Goal: Find specific page/section: Find specific page/section

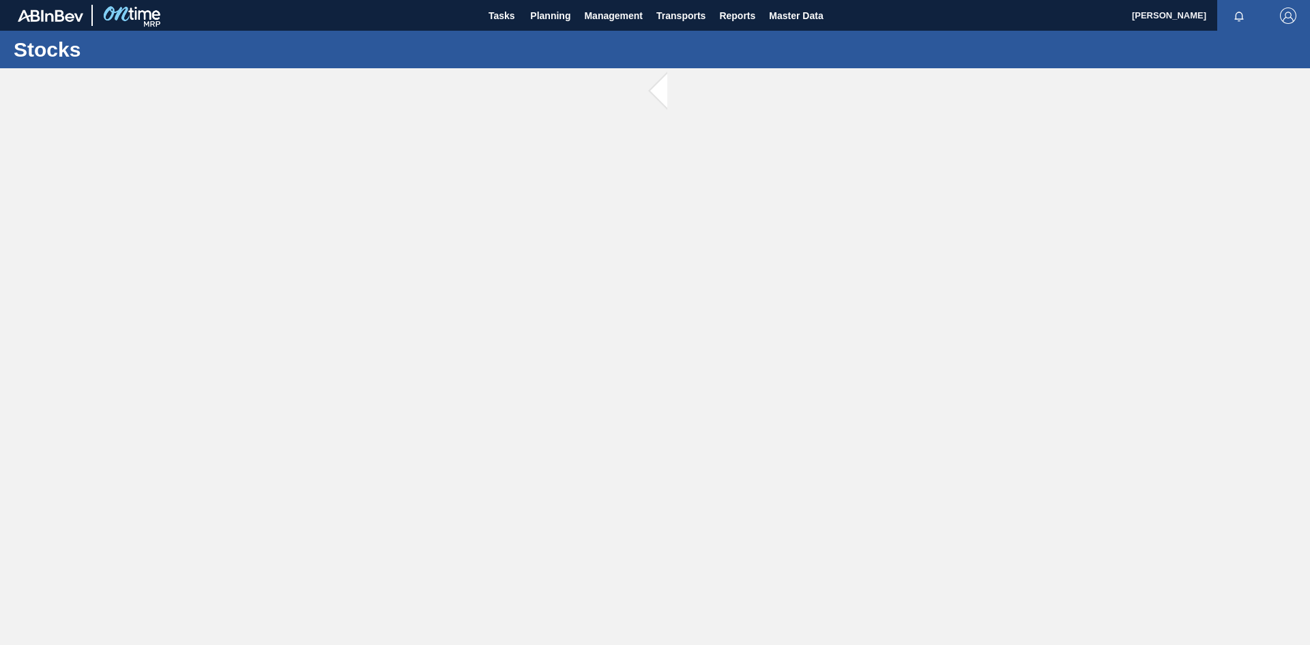
drag, startPoint x: 658, startPoint y: 91, endPoint x: 572, endPoint y: 176, distance: 121.1
click at [569, 177] on main "Tasks Planning Management Transports Reports Master Data João Artidão Mark all …" at bounding box center [655, 322] width 1310 height 645
click at [667, 94] on span at bounding box center [675, 91] width 17 height 46
click at [572, 21] on button "Planning" at bounding box center [550, 15] width 54 height 31
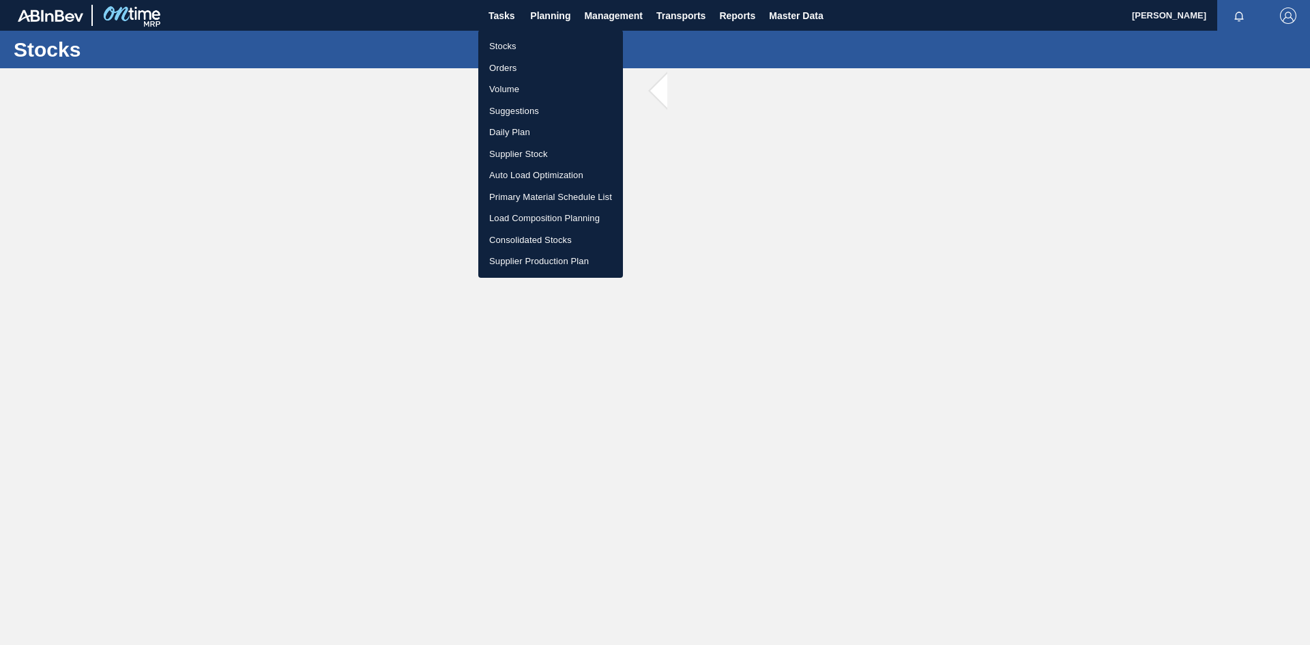
click at [518, 44] on li "Stocks" at bounding box center [550, 46] width 145 height 22
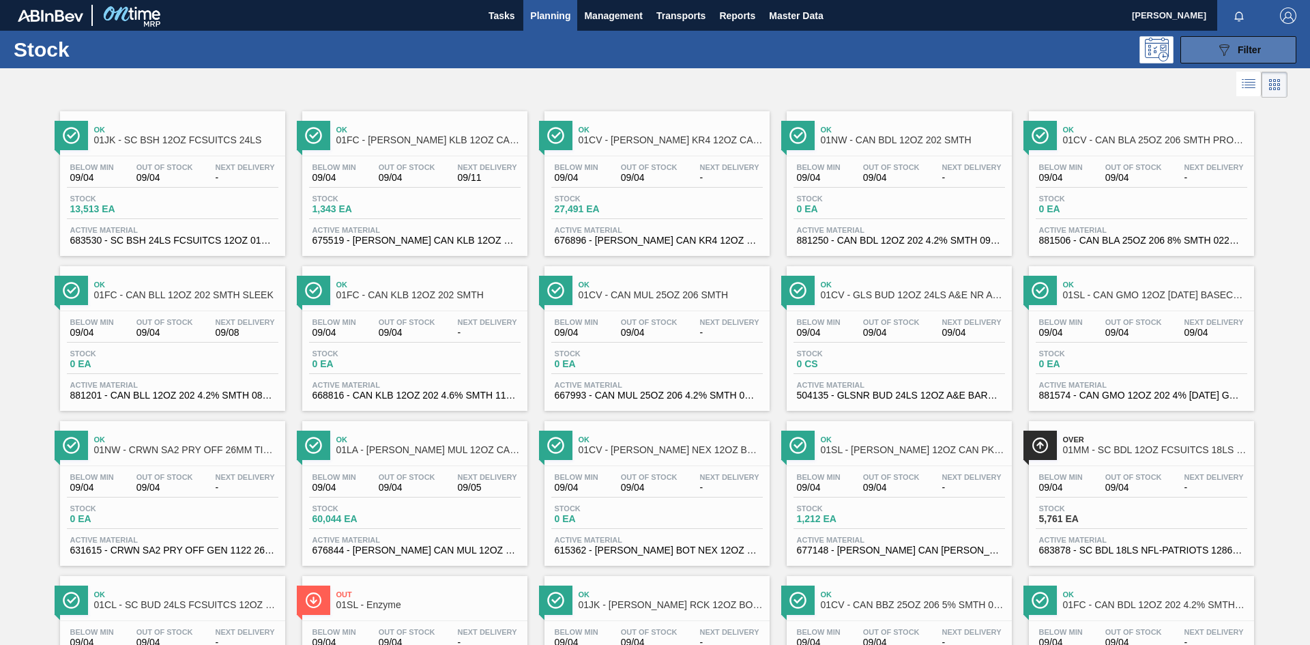
click at [1280, 52] on button "089F7B8B-B2A5-4AFE-B5C0-19BA573D28AC Filter" at bounding box center [1238, 49] width 116 height 27
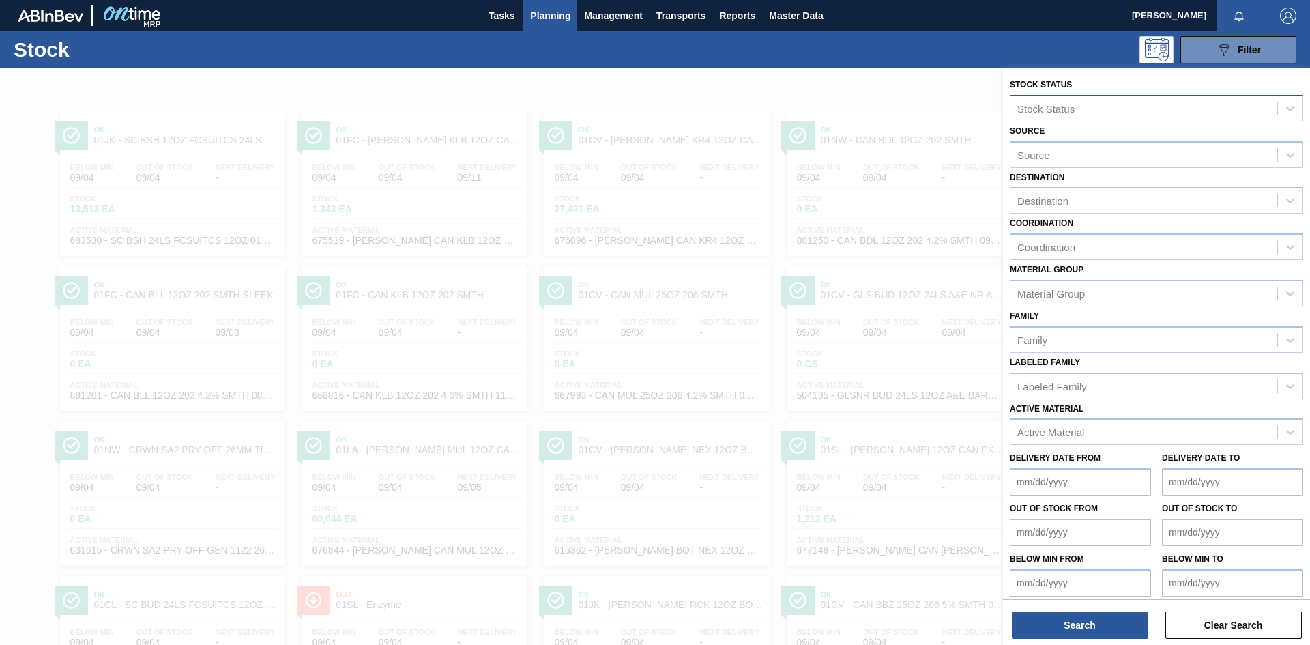
click at [1069, 104] on div "Stock Status" at bounding box center [1045, 108] width 57 height 12
click at [1083, 315] on div "Family Family" at bounding box center [1155, 329] width 293 height 46
click at [404, 172] on div at bounding box center [655, 390] width 1310 height 645
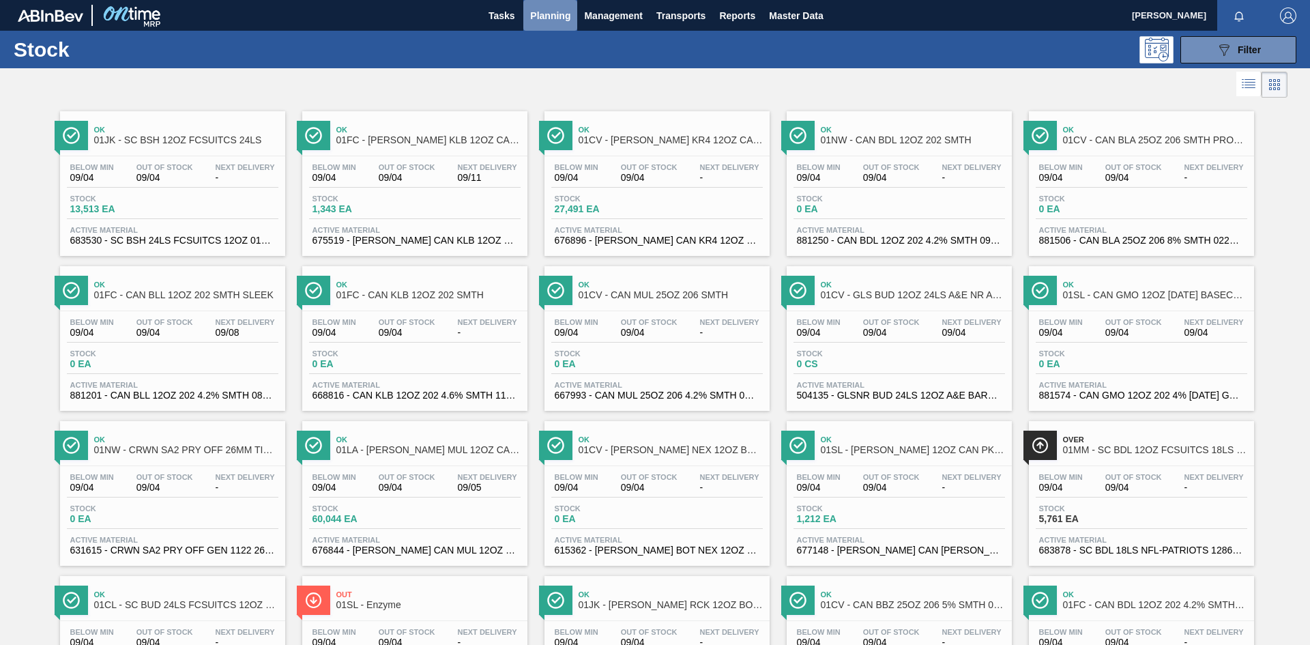
click at [545, 17] on span "Planning" at bounding box center [550, 16] width 40 height 16
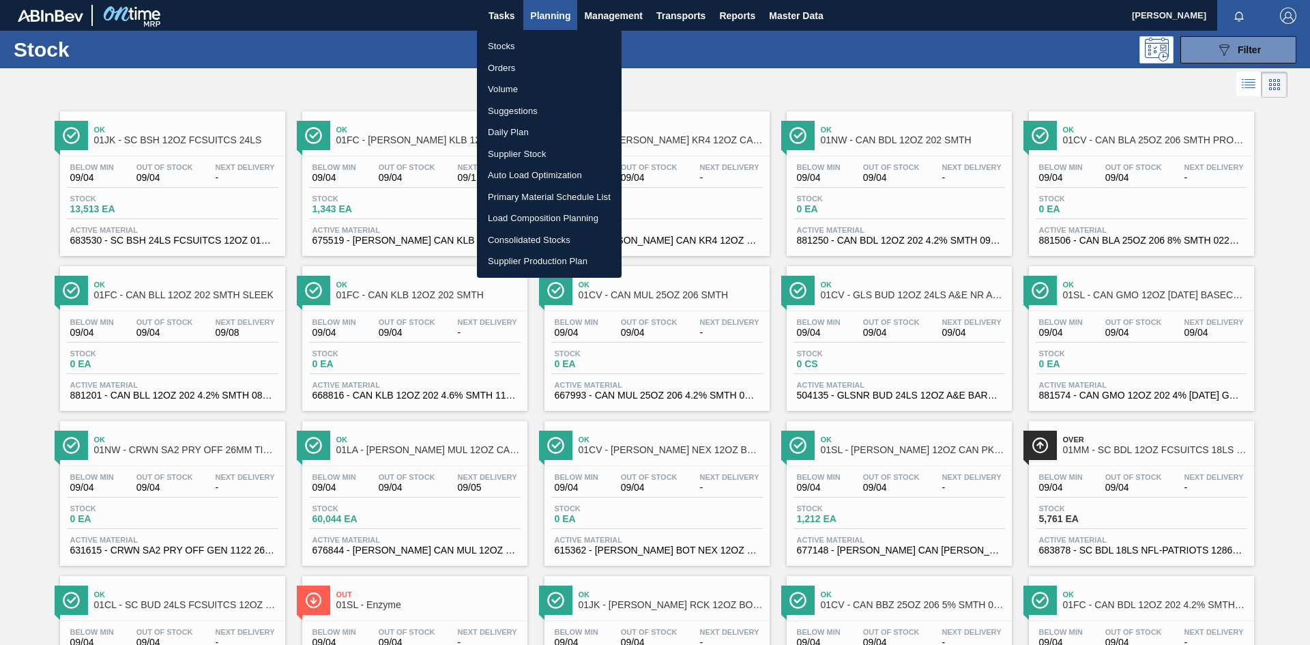
click at [512, 67] on li "Orders" at bounding box center [549, 68] width 145 height 22
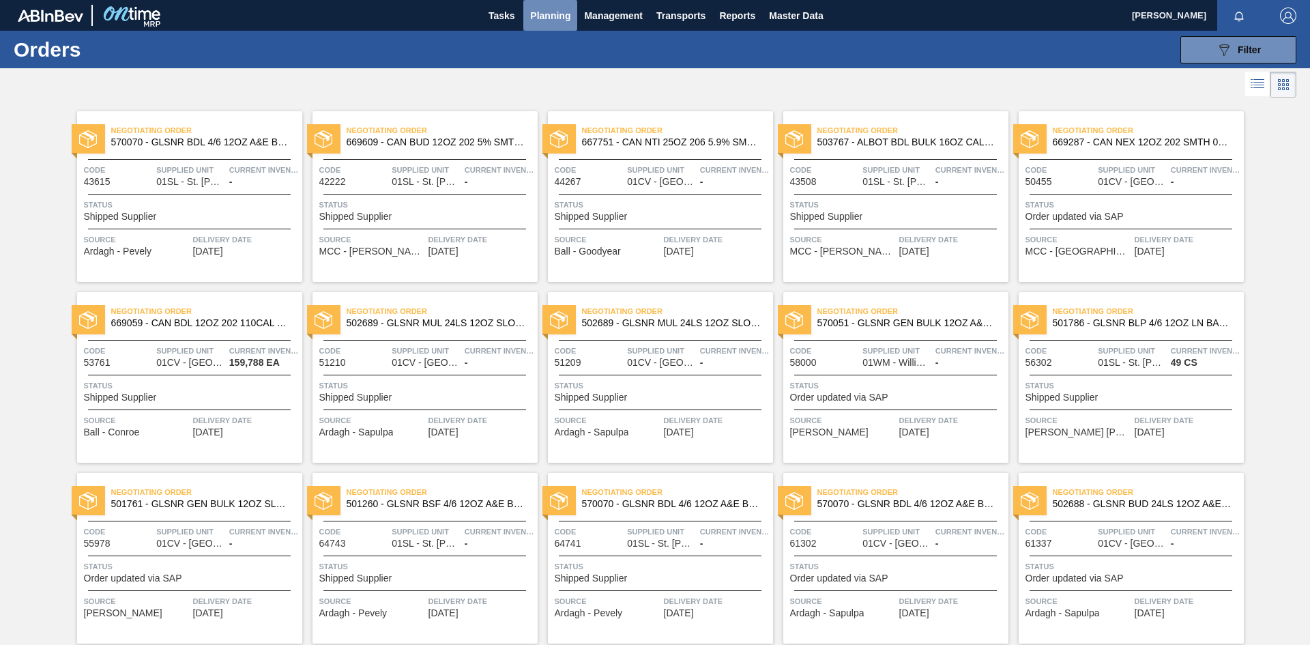
click at [543, 23] on span "Planning" at bounding box center [550, 16] width 40 height 16
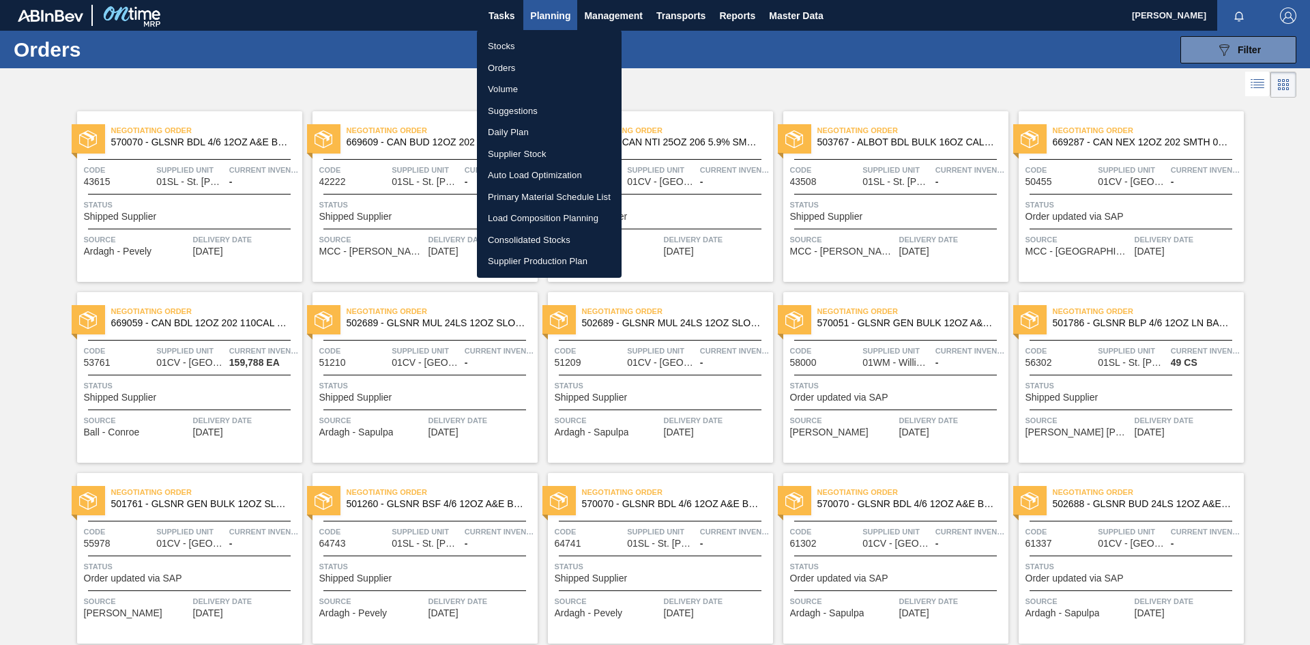
click at [683, 97] on div at bounding box center [655, 322] width 1310 height 645
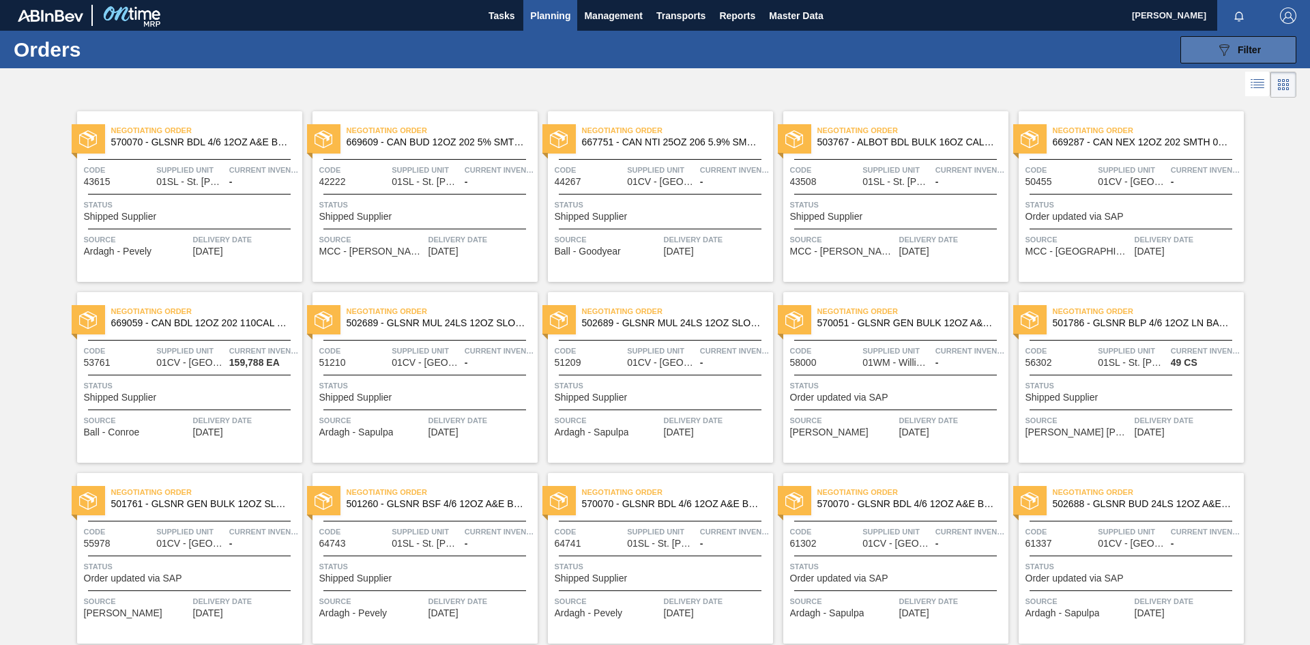
click at [1257, 57] on div "089F7B8B-B2A5-4AFE-B5C0-19BA573D28AC Filter" at bounding box center [1237, 50] width 45 height 16
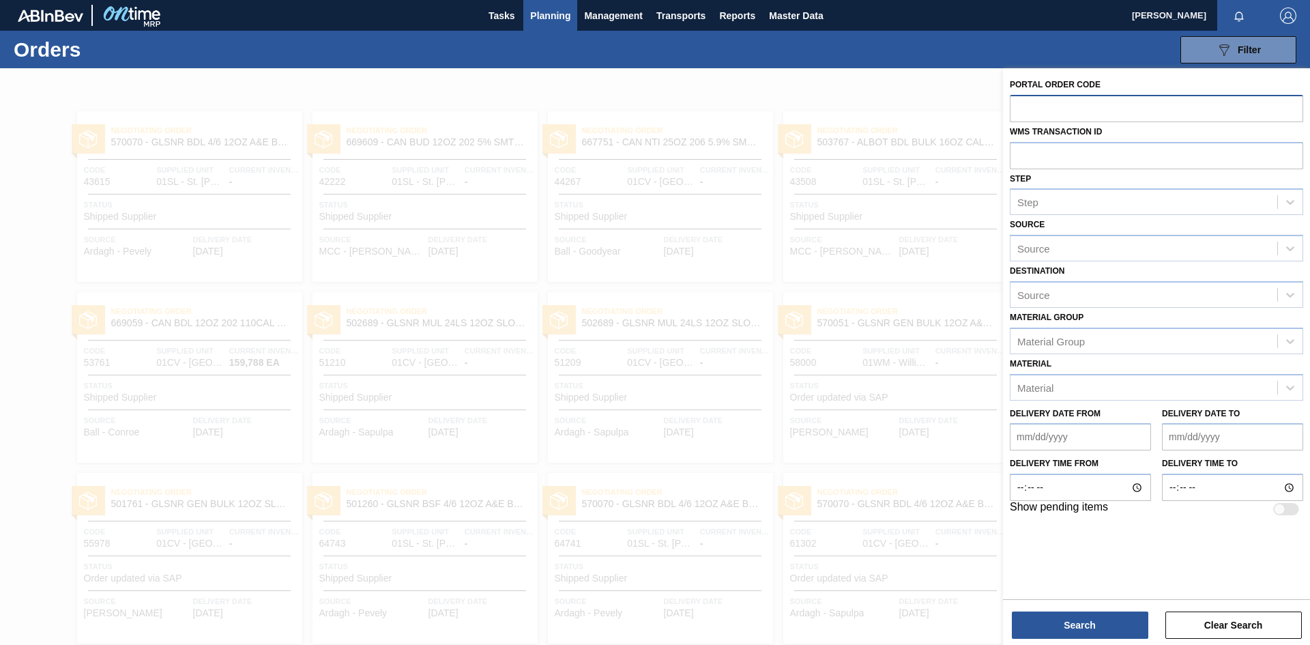
click at [1059, 107] on input "text" at bounding box center [1155, 108] width 293 height 26
type input "3341233"
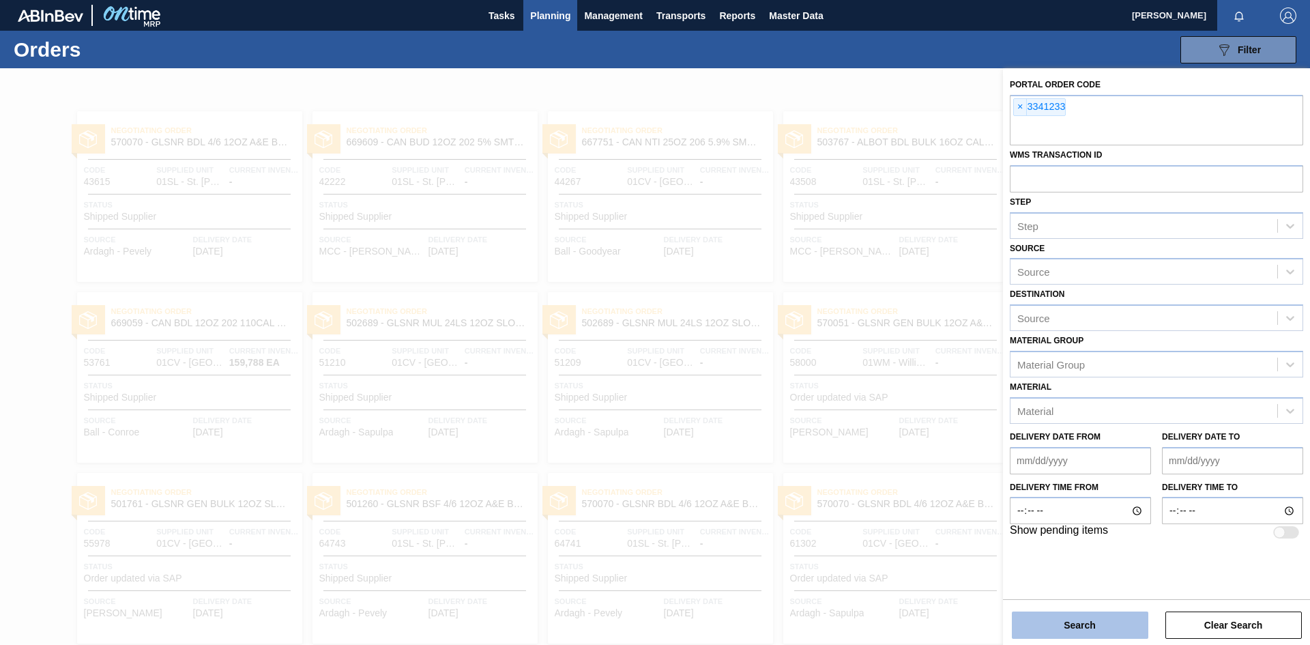
click at [1083, 625] on button "Search" at bounding box center [1080, 624] width 136 height 27
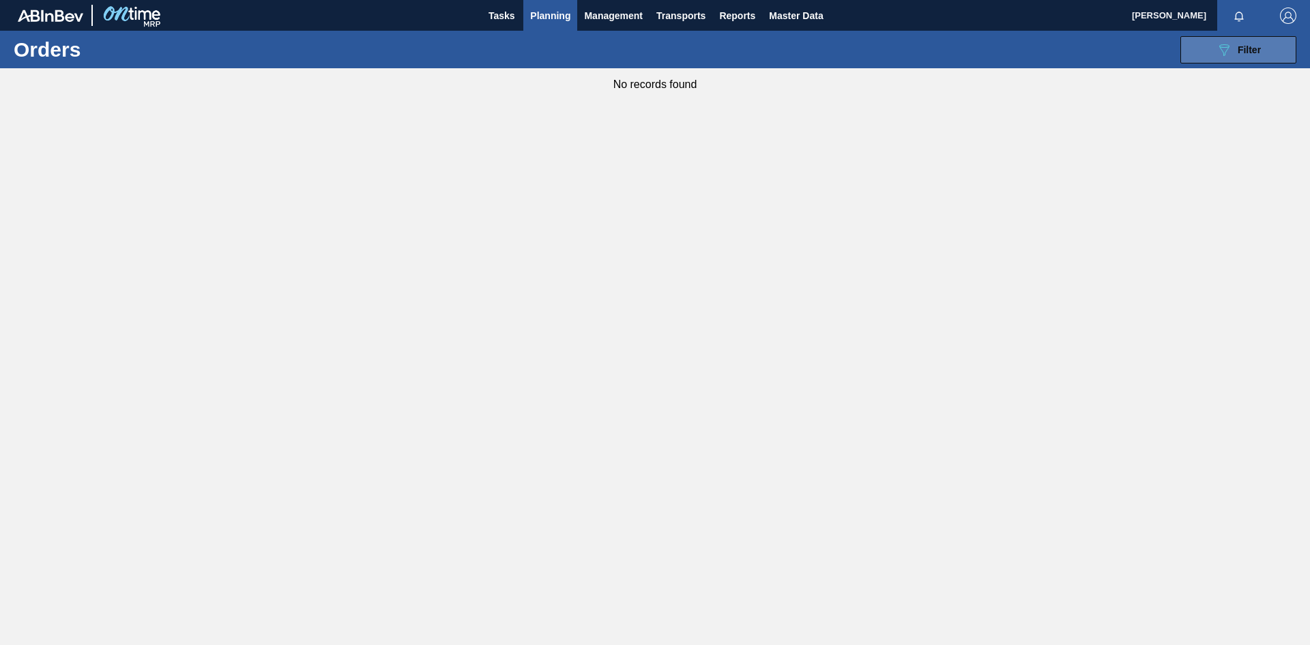
click at [1251, 48] on span "Filter" at bounding box center [1248, 49] width 23 height 11
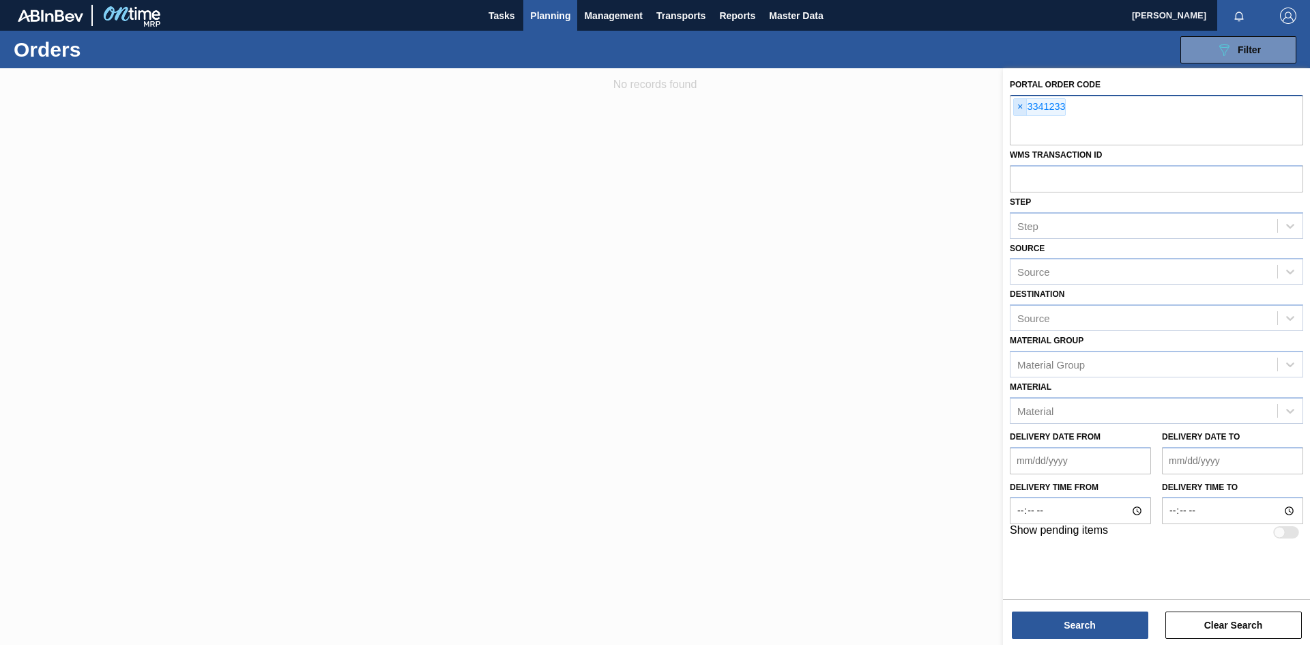
click at [1017, 108] on span "×" at bounding box center [1020, 107] width 13 height 16
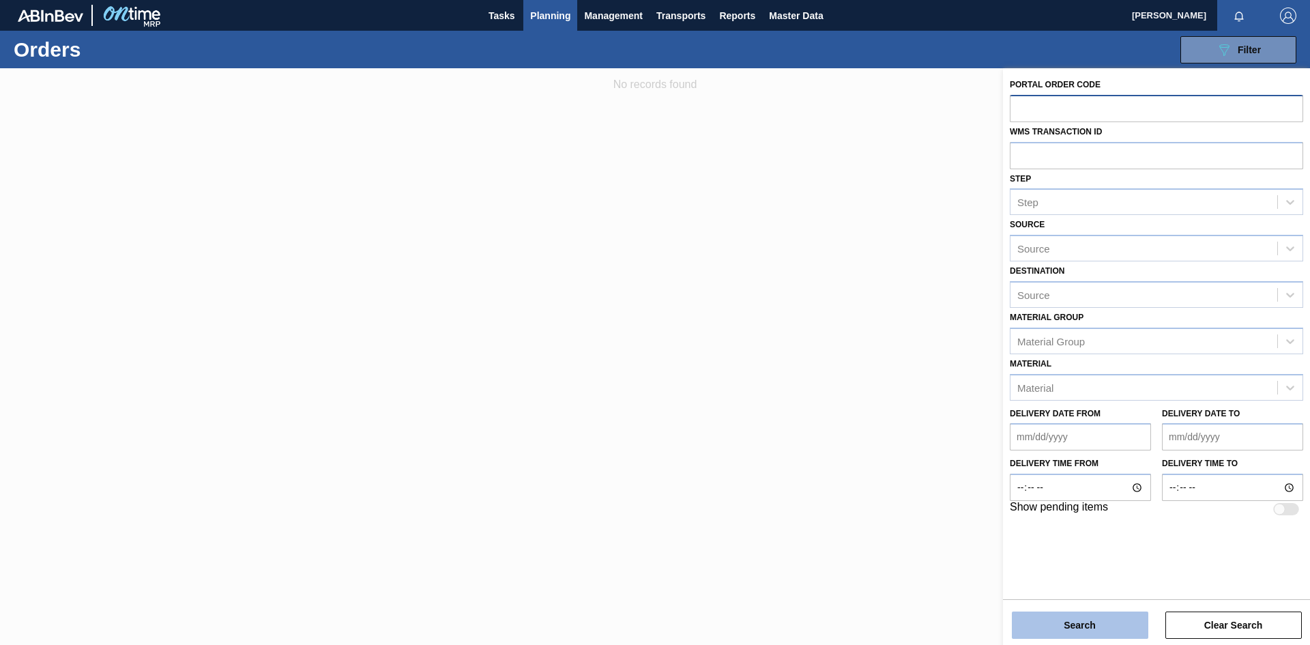
click at [1110, 618] on button "Search" at bounding box center [1080, 624] width 136 height 27
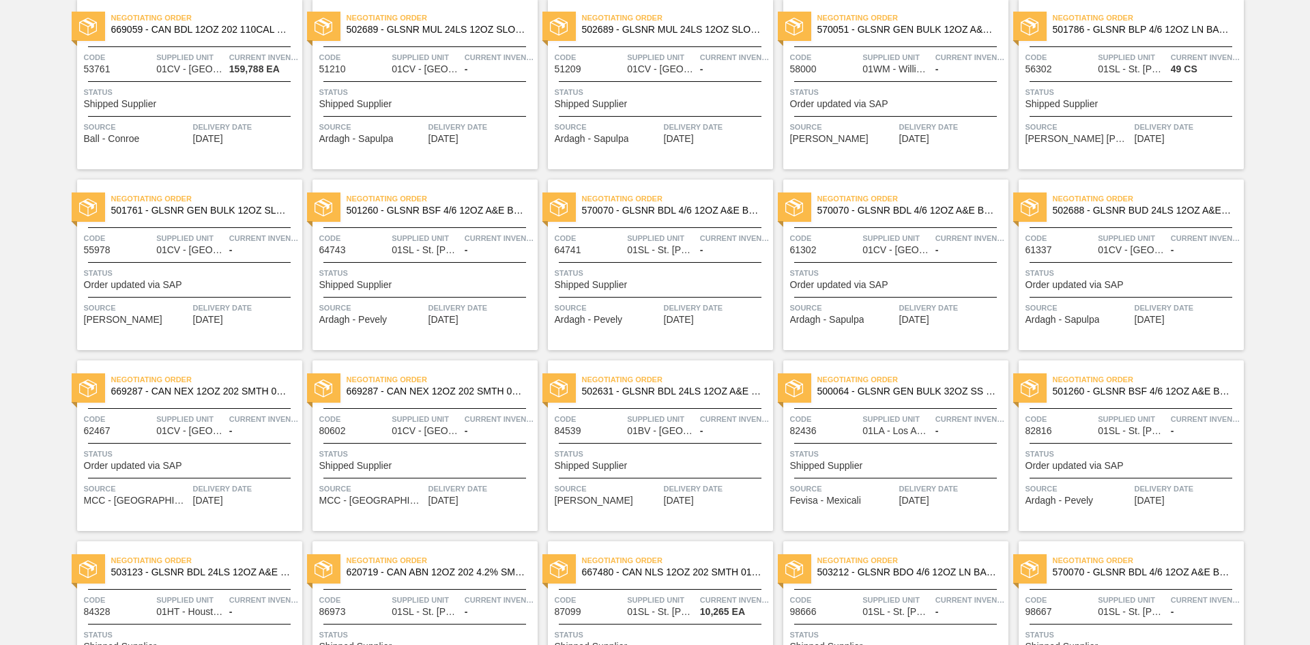
scroll to position [477, 0]
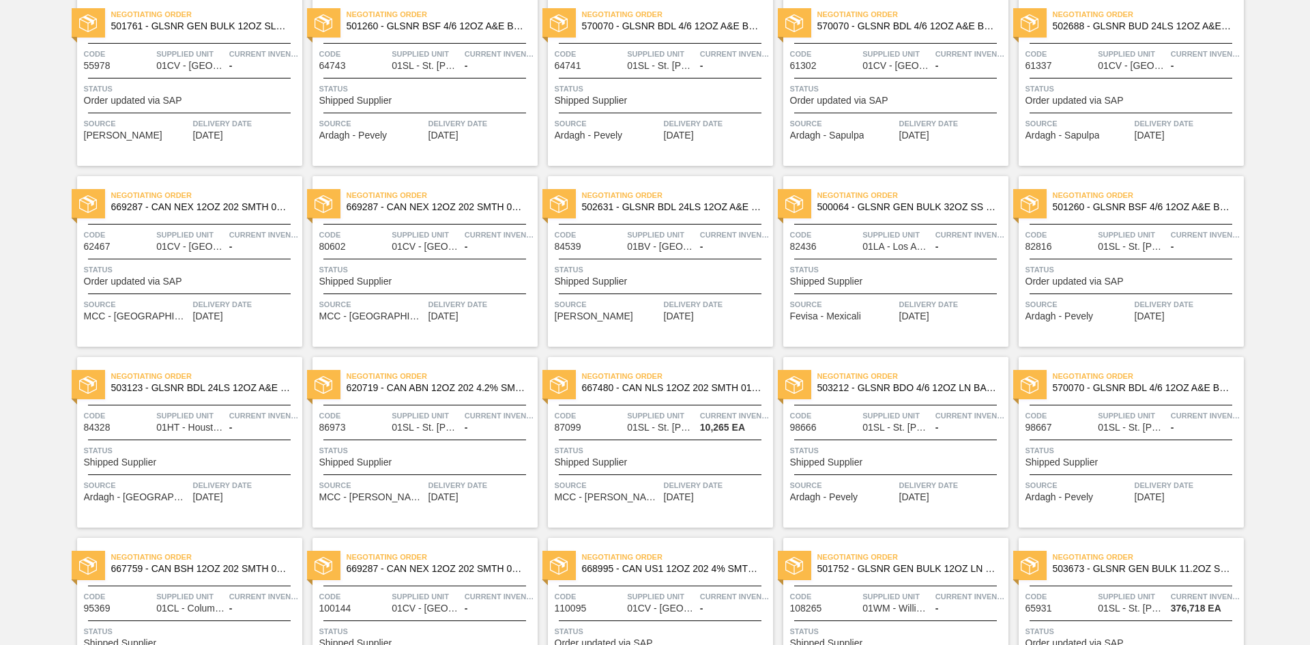
click at [614, 201] on span "Negotiating Order" at bounding box center [677, 195] width 191 height 14
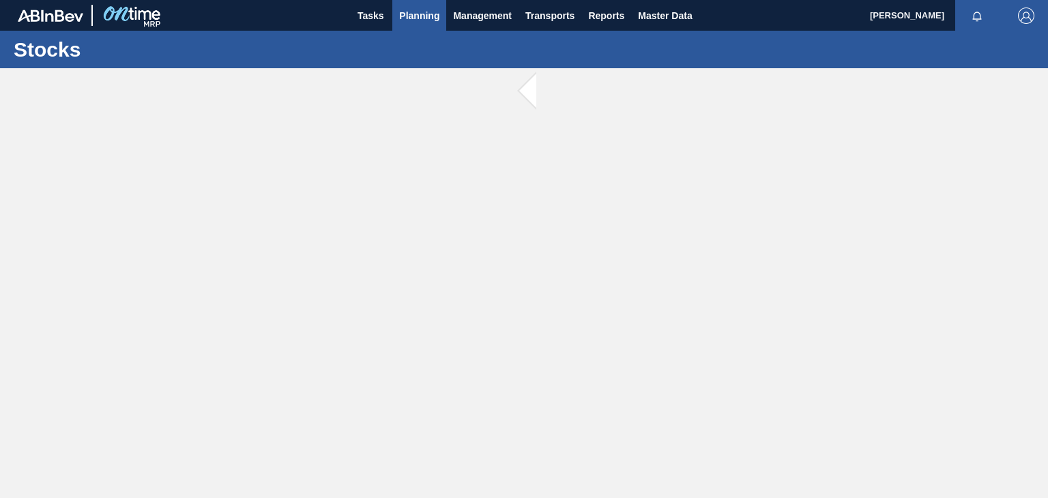
click at [422, 23] on button "Planning" at bounding box center [419, 15] width 54 height 31
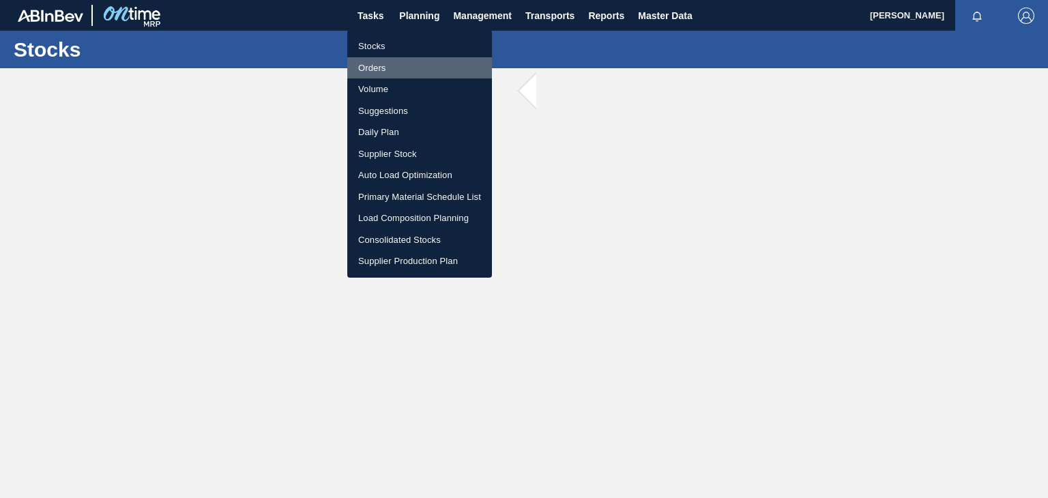
click at [384, 70] on li "Orders" at bounding box center [419, 68] width 145 height 22
